Goal: Navigation & Orientation: Find specific page/section

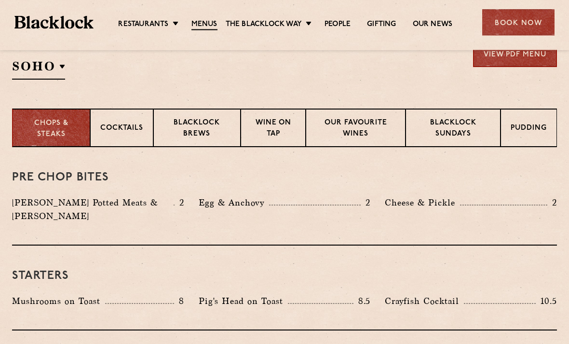
scroll to position [338, 0]
click at [455, 123] on p "Blacklock Sundays" at bounding box center [453, 129] width 75 height 23
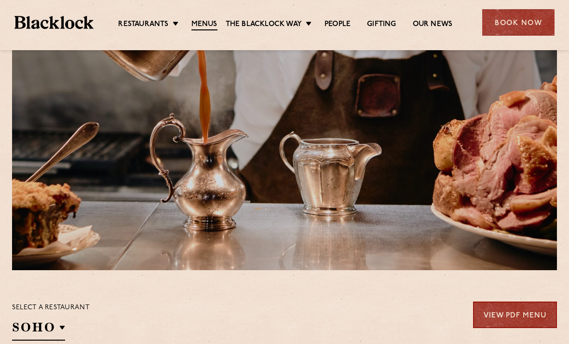
scroll to position [74, 0]
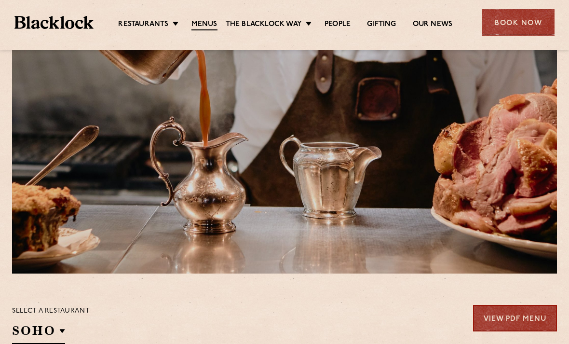
click at [277, 15] on ul "Restaurants Soho City Shoreditch Covent Garden Canary Wharf Manchester Birmingh…" at bounding box center [286, 22] width 384 height 15
click at [0, 0] on link "Butcher Price [DATE]" at bounding box center [0, 0] width 0 height 0
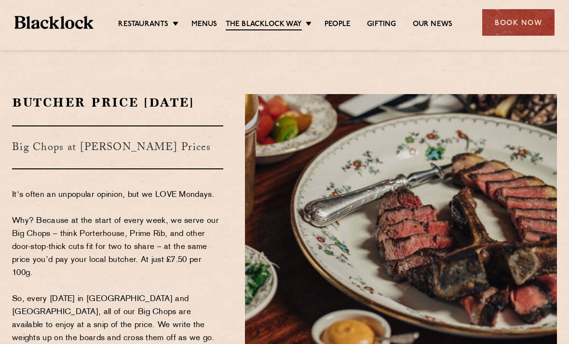
click at [343, 15] on ul "Restaurants Soho City Shoreditch Covent Garden Canary Wharf Manchester Birmingh…" at bounding box center [286, 22] width 384 height 15
click at [342, 20] on link "People" at bounding box center [338, 25] width 26 height 10
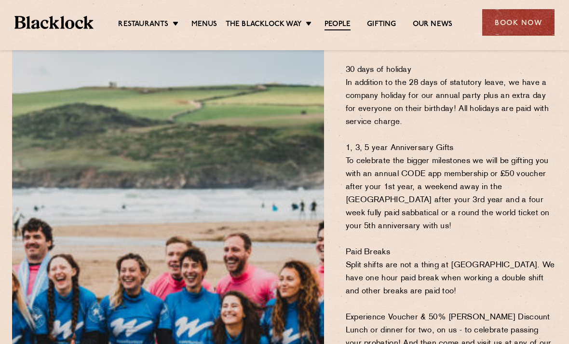
scroll to position [559, 0]
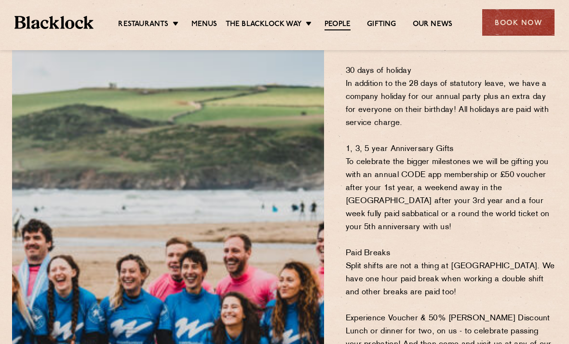
click at [130, 235] on img at bounding box center [168, 346] width 312 height 767
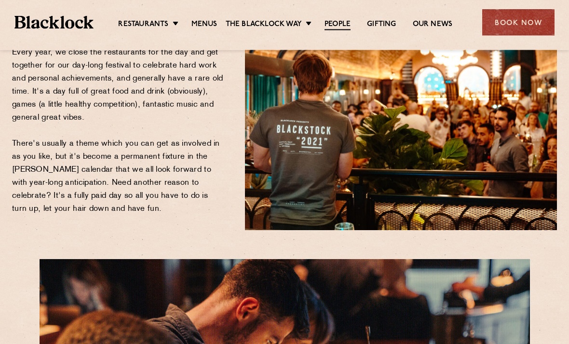
scroll to position [1391, 0]
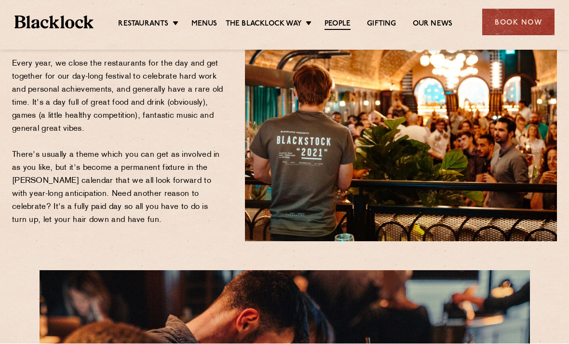
click at [381, 20] on link "Gifting" at bounding box center [381, 25] width 29 height 10
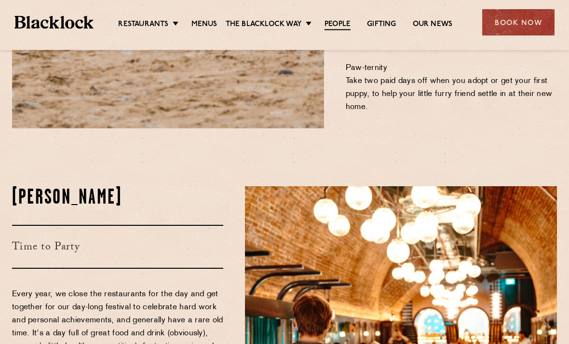
scroll to position [1107, 0]
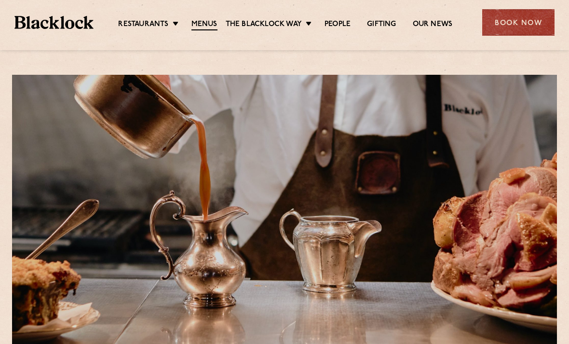
click at [440, 16] on ul "Restaurants [GEOGRAPHIC_DATA] [GEOGRAPHIC_DATA] [GEOGRAPHIC_DATA] [GEOGRAPHIC_D…" at bounding box center [286, 22] width 384 height 15
click at [444, 20] on link "Our News" at bounding box center [433, 25] width 40 height 10
